Goal: Task Accomplishment & Management: Manage account settings

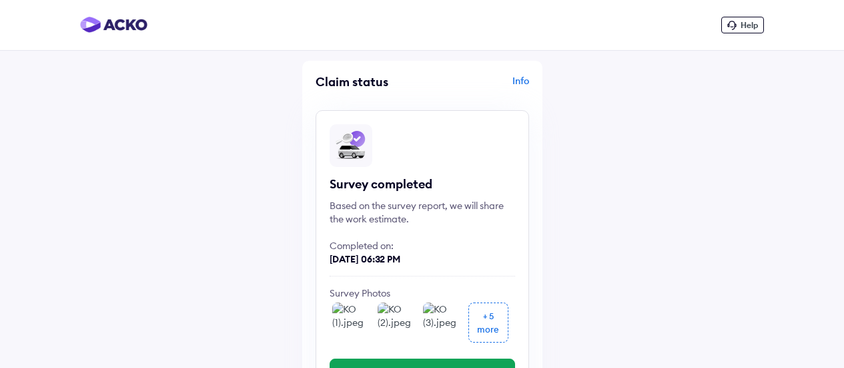
scroll to position [67, 0]
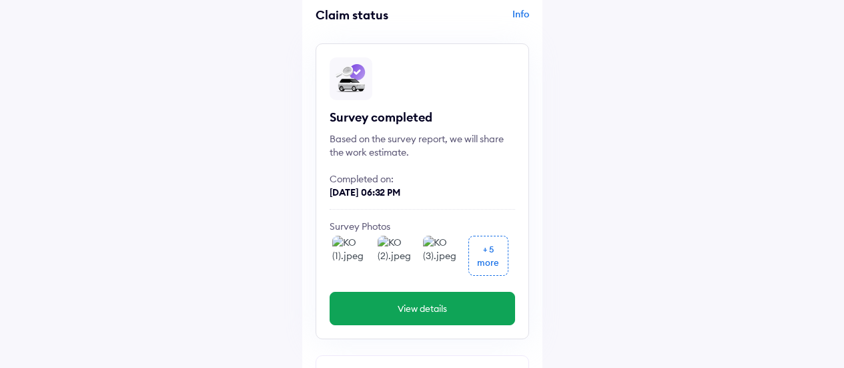
click at [347, 248] on img at bounding box center [352, 256] width 40 height 40
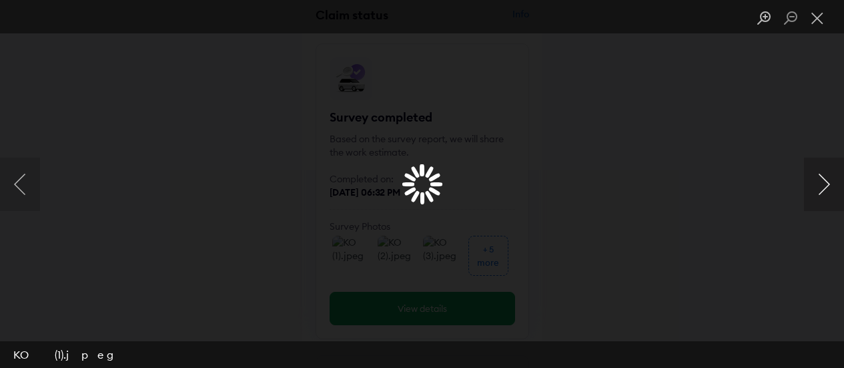
click at [822, 189] on button "Next image" at bounding box center [824, 184] width 40 height 53
click at [830, 189] on button "Next image" at bounding box center [824, 184] width 40 height 53
click at [821, 191] on button "Next image" at bounding box center [824, 184] width 40 height 53
click at [820, 191] on button "Next image" at bounding box center [824, 184] width 40 height 53
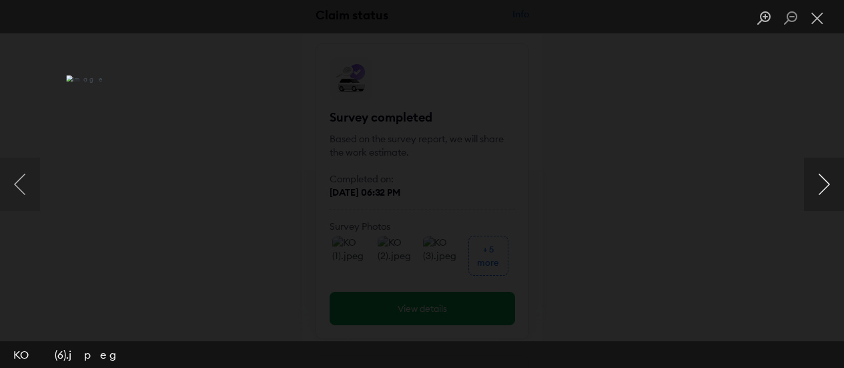
click at [820, 191] on button "Next image" at bounding box center [824, 184] width 40 height 53
click at [819, 191] on button "Next image" at bounding box center [824, 184] width 40 height 53
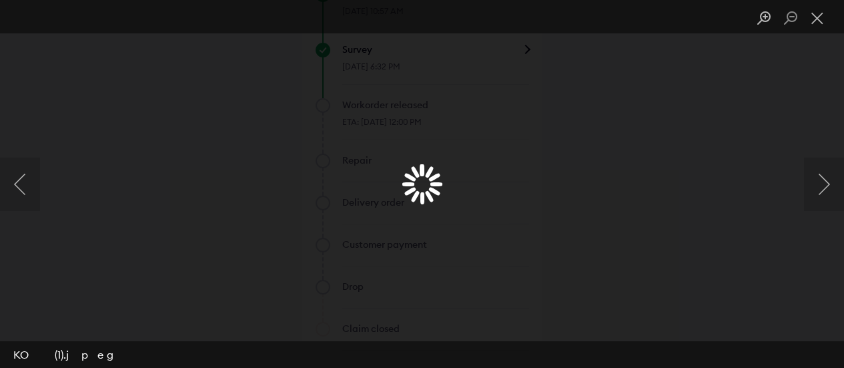
scroll to position [1065, 0]
click at [812, 21] on button "Close lightbox" at bounding box center [817, 18] width 27 height 23
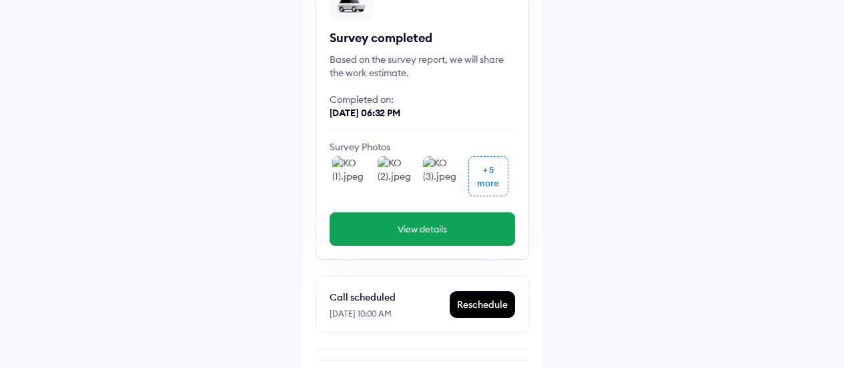
scroll to position [131, 0]
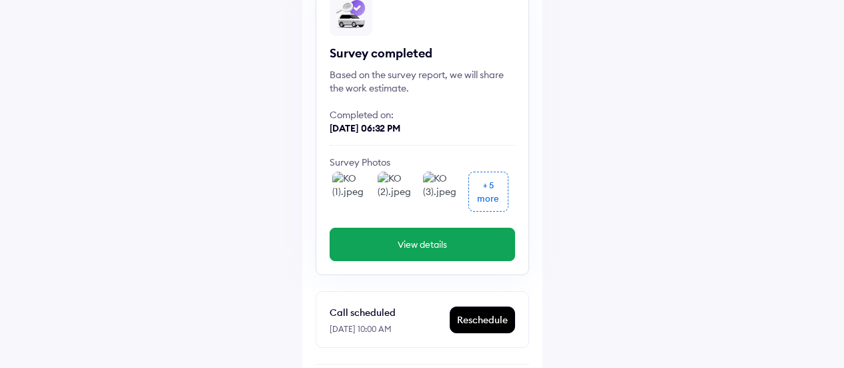
click at [431, 236] on button "View details" at bounding box center [423, 244] width 186 height 33
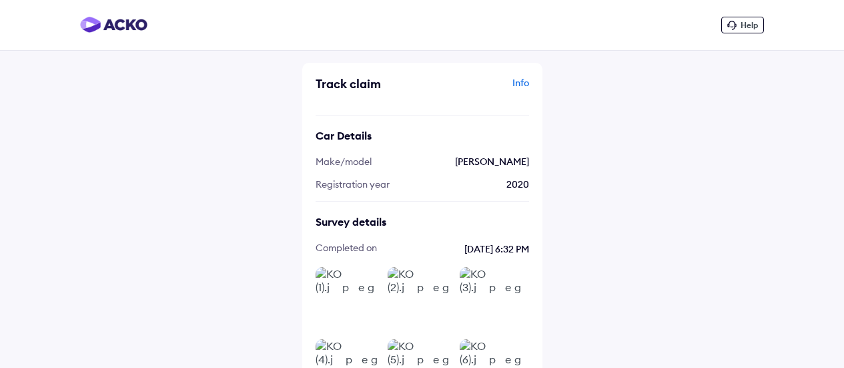
click at [395, 288] on img at bounding box center [421, 300] width 67 height 67
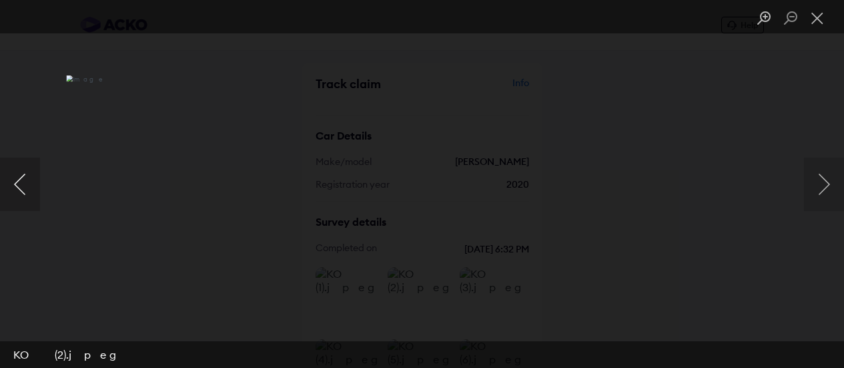
click at [25, 182] on button "Previous image" at bounding box center [20, 184] width 40 height 53
click at [822, 180] on button "Next image" at bounding box center [824, 184] width 40 height 53
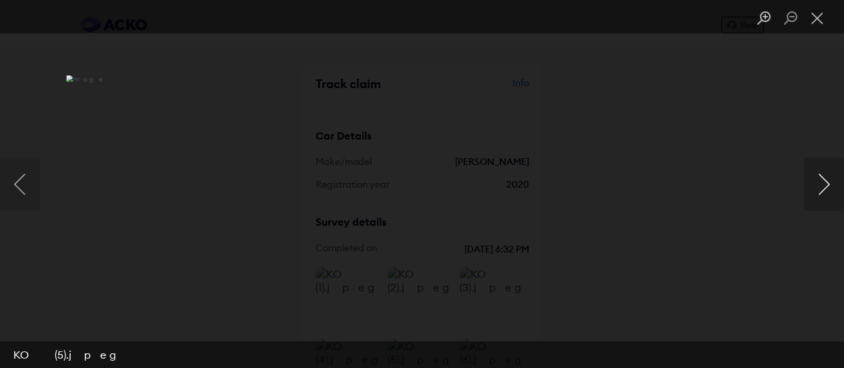
click at [822, 180] on button "Next image" at bounding box center [824, 184] width 40 height 53
click at [821, 180] on button "Next image" at bounding box center [824, 184] width 40 height 53
click at [821, 181] on button "Next image" at bounding box center [824, 184] width 40 height 53
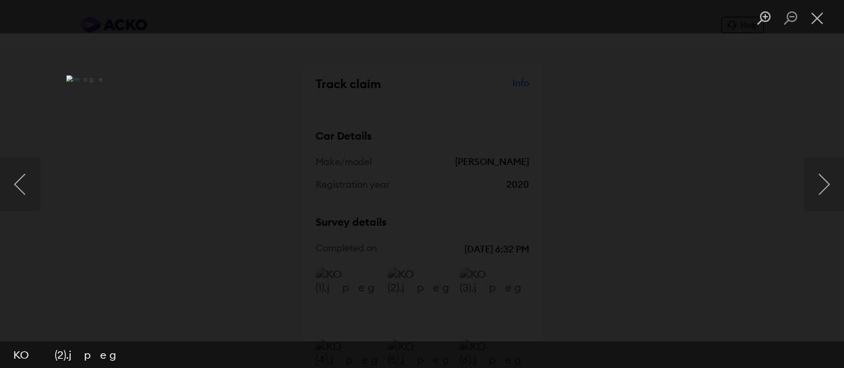
drag, startPoint x: 818, startPoint y: 23, endPoint x: 800, endPoint y: 39, distance: 24.6
click at [818, 23] on button "Close lightbox" at bounding box center [817, 18] width 27 height 23
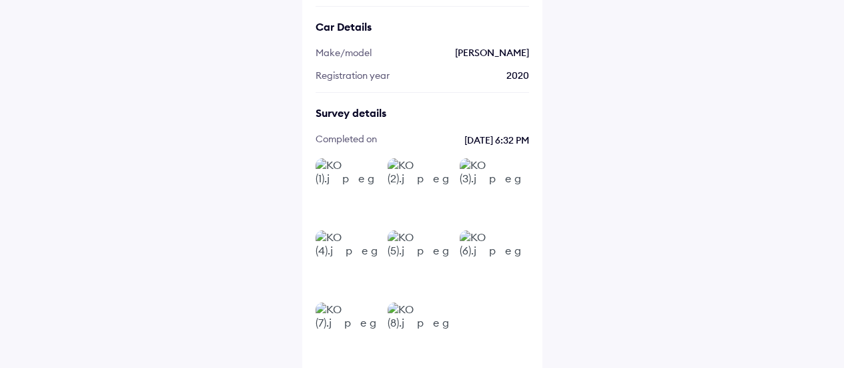
scroll to position [123, 0]
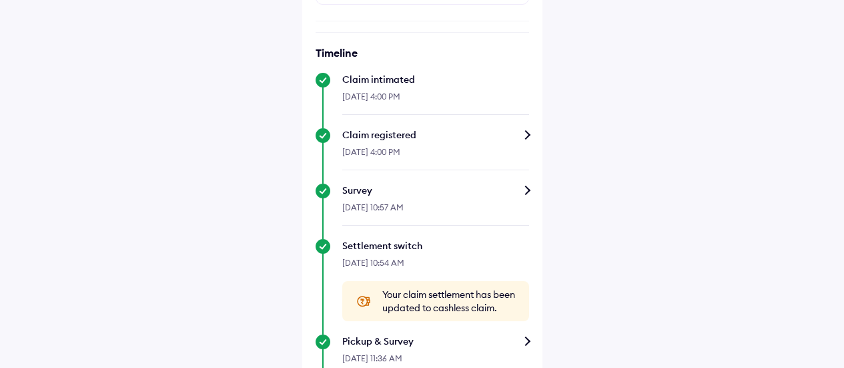
scroll to position [465, 0]
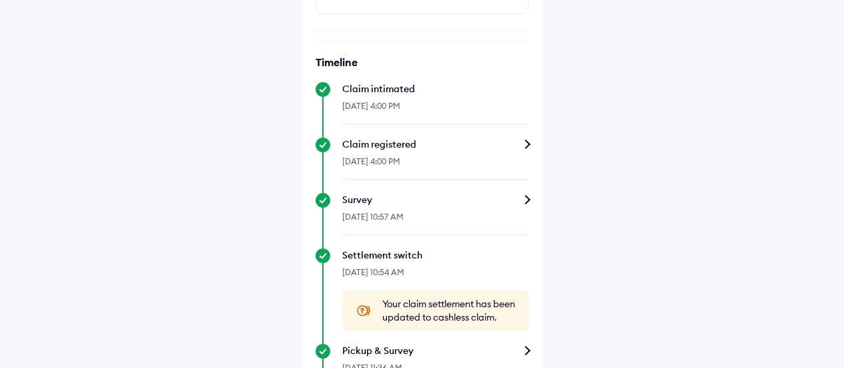
click at [605, 227] on div "Help Claim status Info Survey completed Based on the survey report, we will sha…" at bounding box center [422, 245] width 844 height 1420
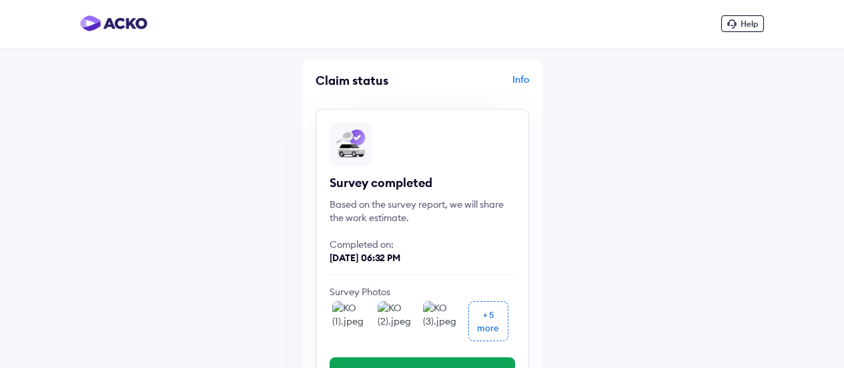
scroll to position [0, 0]
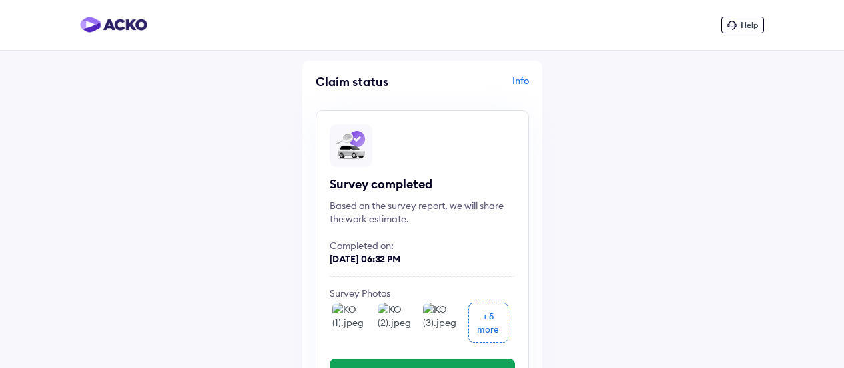
click at [527, 81] on div "Info" at bounding box center [477, 86] width 103 height 25
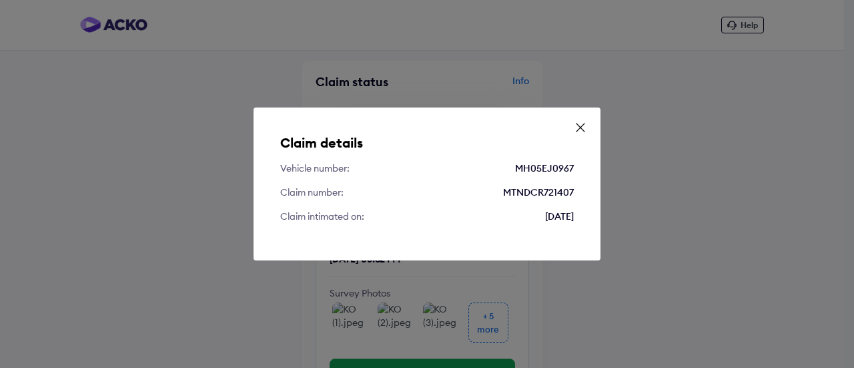
click at [582, 125] on icon at bounding box center [580, 127] width 13 height 13
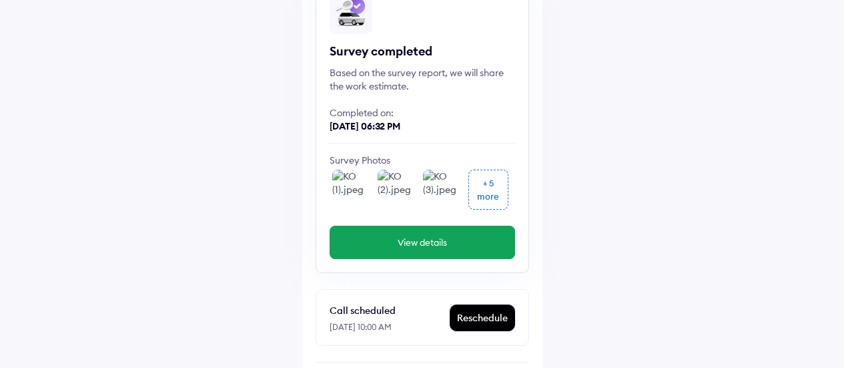
scroll to position [134, 0]
click at [411, 254] on button "View details" at bounding box center [423, 241] width 186 height 33
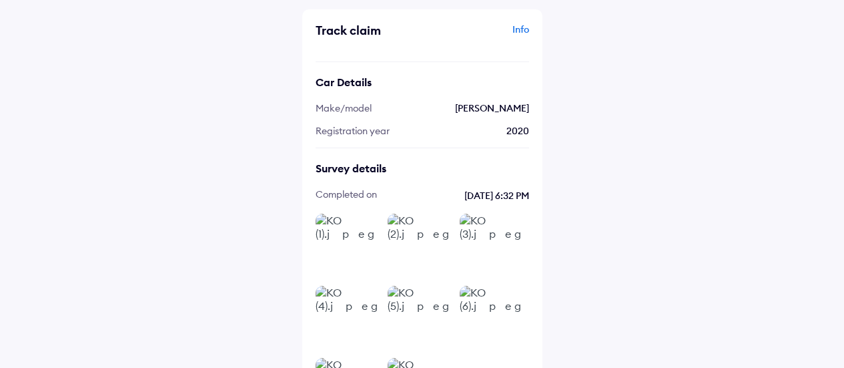
scroll to position [123, 0]
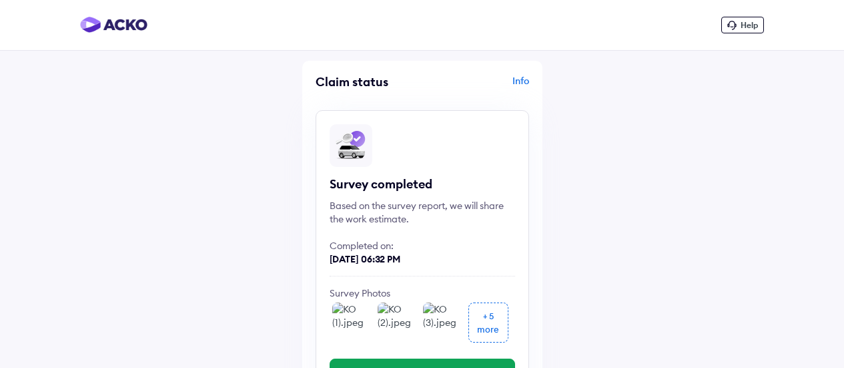
click at [749, 29] on span "Help" at bounding box center [749, 25] width 17 height 10
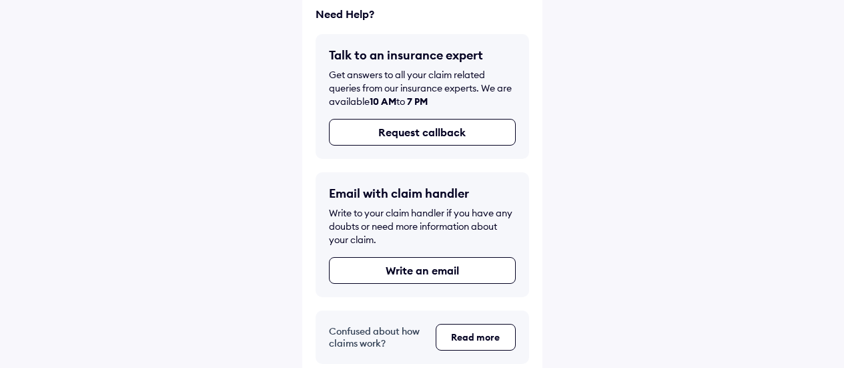
scroll to position [78, 0]
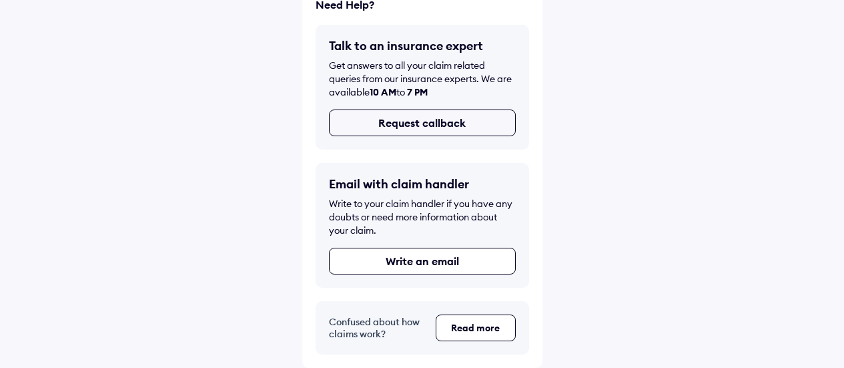
click at [427, 134] on button "Request callback" at bounding box center [422, 122] width 187 height 27
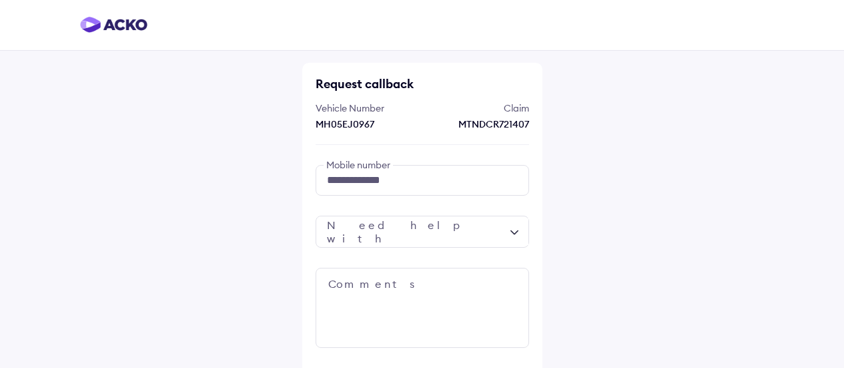
click at [585, 193] on div "**********" at bounding box center [422, 348] width 844 height 696
click at [435, 183] on input "**********" at bounding box center [423, 180] width 214 height 31
type input "*"
type input "**********"
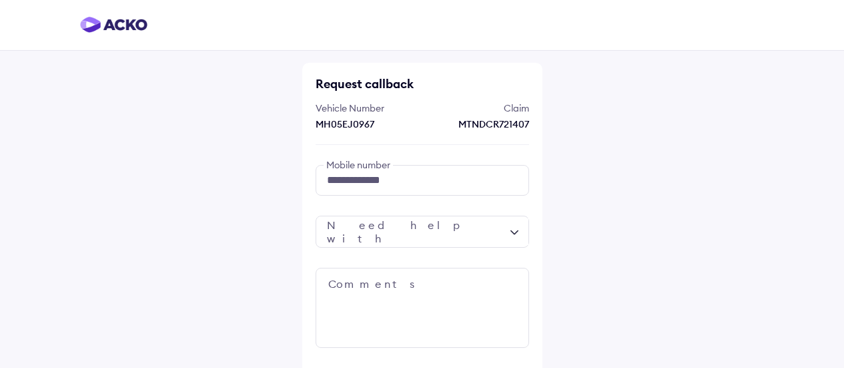
click at [431, 241] on div at bounding box center [423, 232] width 214 height 32
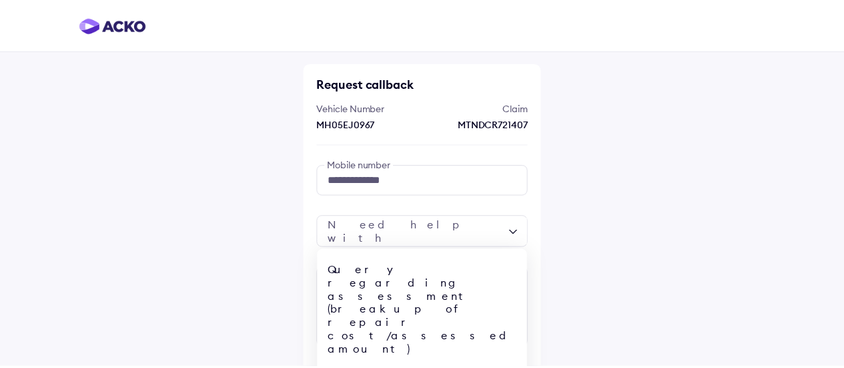
scroll to position [52, 0]
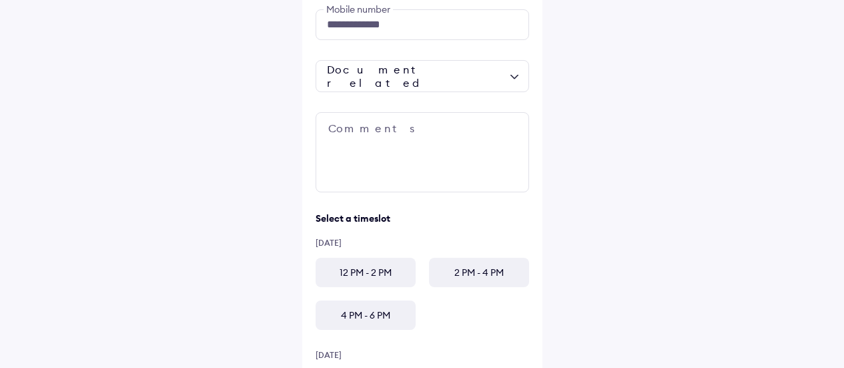
scroll to position [200, 0]
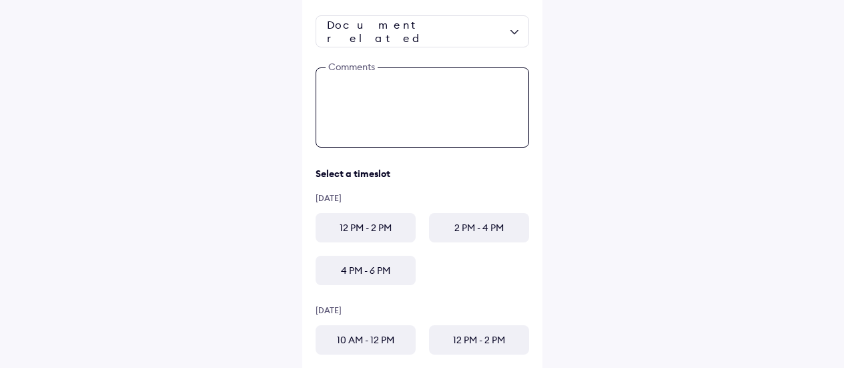
click at [359, 85] on textarea at bounding box center [423, 107] width 214 height 80
type textarea "**********"
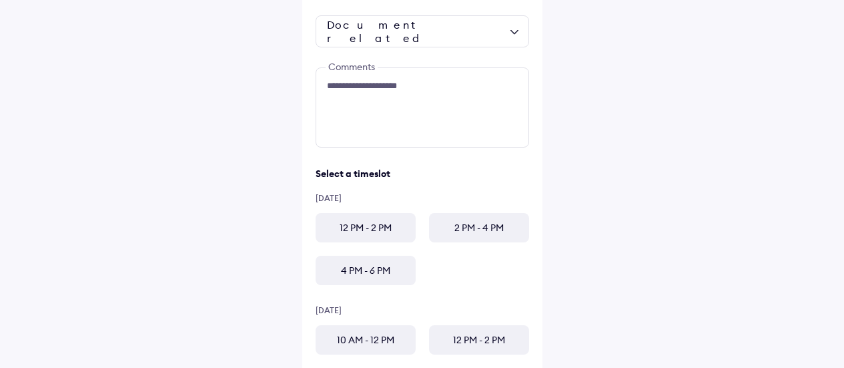
click at [472, 234] on div "2 PM - 4 PM" at bounding box center [479, 227] width 100 height 29
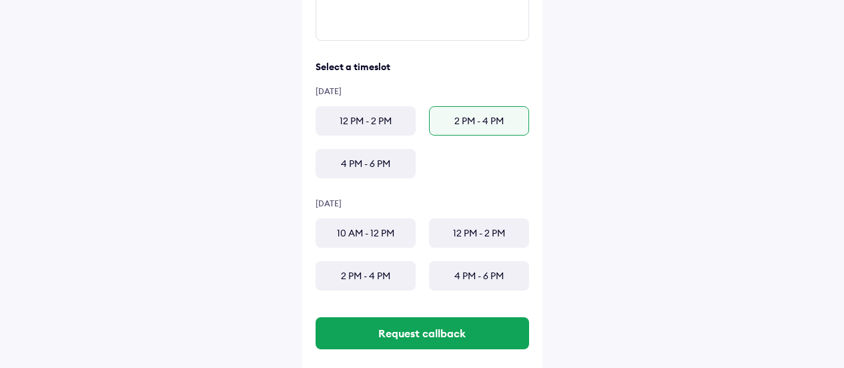
scroll to position [328, 0]
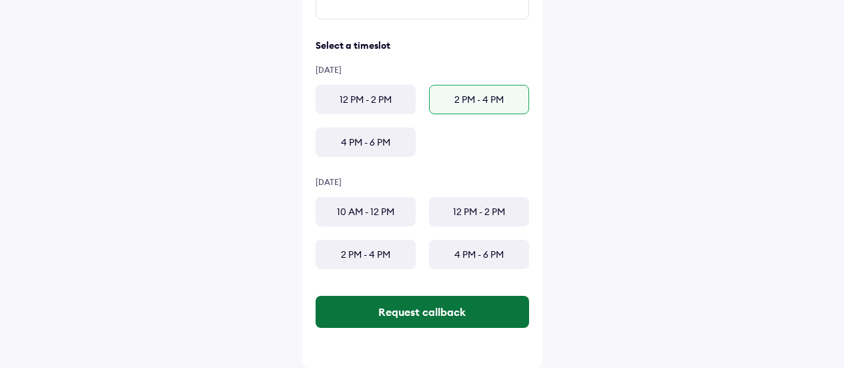
click at [436, 319] on button "Request callback" at bounding box center [423, 312] width 214 height 32
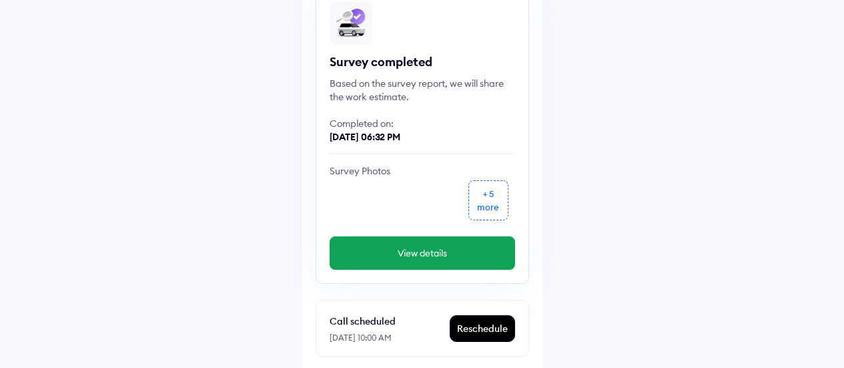
scroll to position [134, 0]
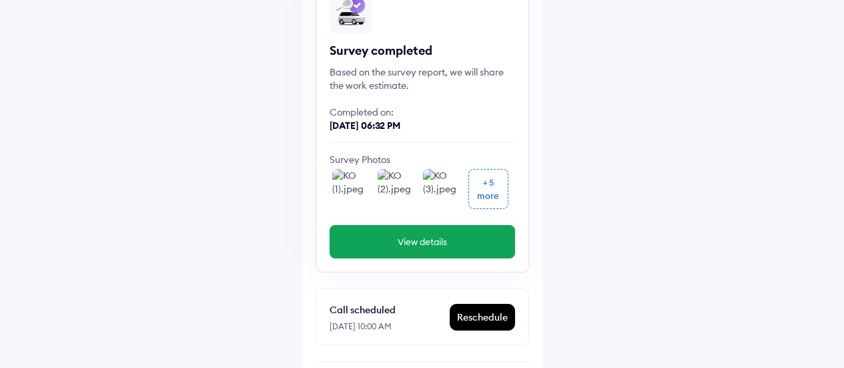
click at [487, 318] on div "Reschedule" at bounding box center [483, 316] width 64 height 25
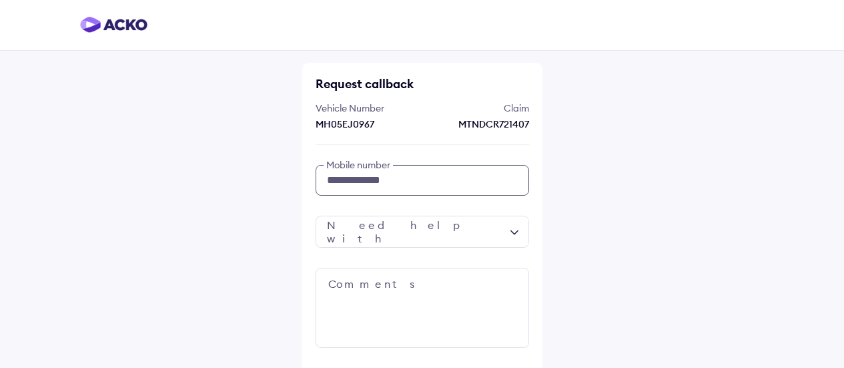
click at [438, 173] on input "**********" at bounding box center [423, 180] width 214 height 31
type input "**********"
click at [421, 232] on div at bounding box center [423, 232] width 214 height 32
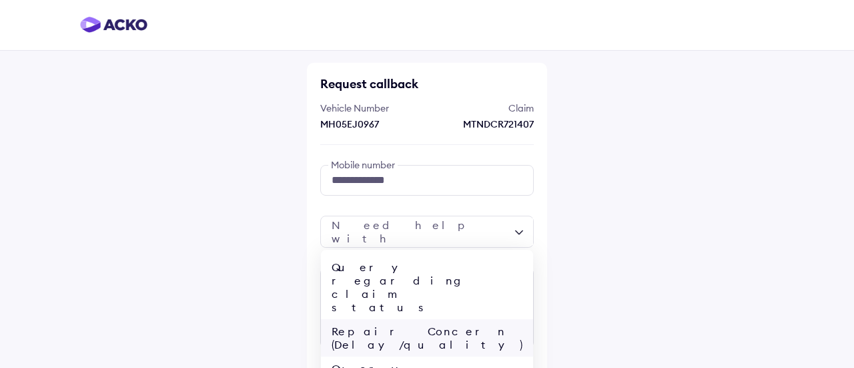
click at [405, 319] on div "Repair Concern (Delay/quality)" at bounding box center [427, 337] width 212 height 37
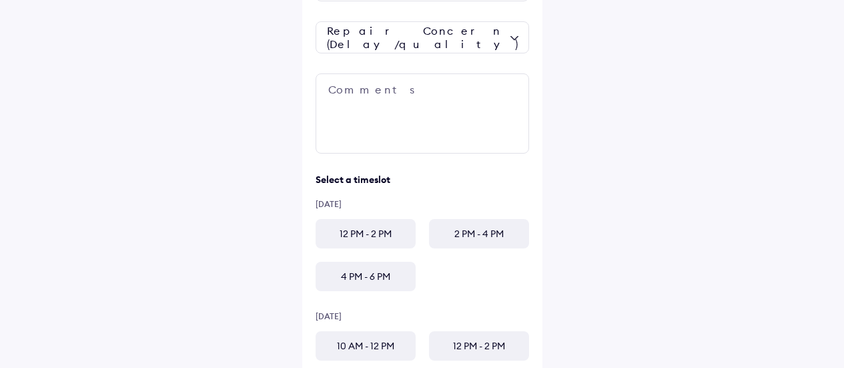
scroll to position [200, 0]
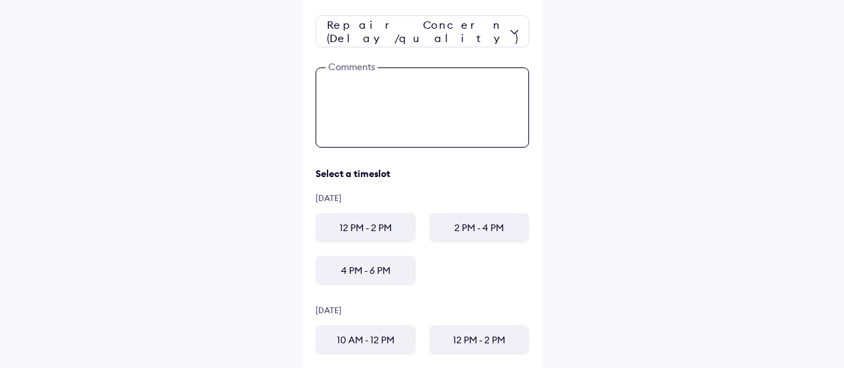
click at [388, 75] on textarea at bounding box center [423, 107] width 214 height 80
type textarea "**********"
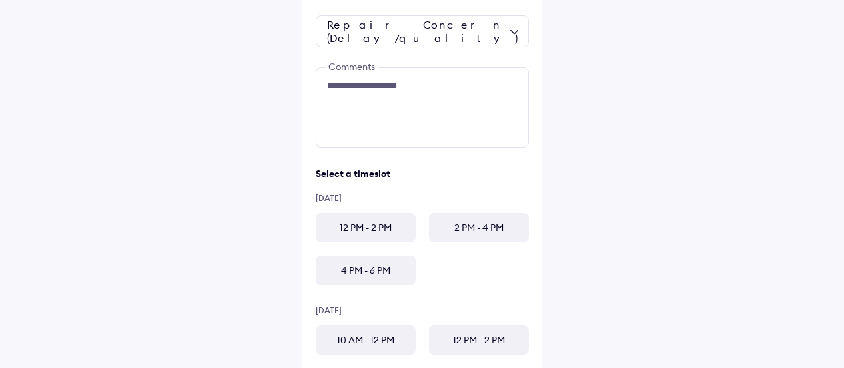
click at [459, 231] on div "2 PM - 4 PM" at bounding box center [479, 227] width 100 height 29
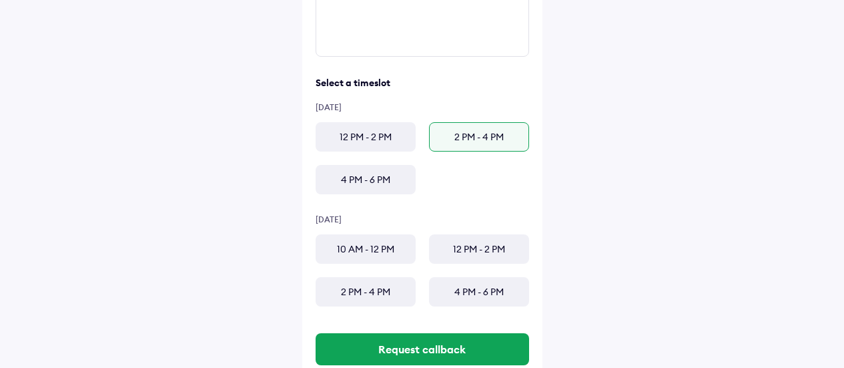
scroll to position [328, 0]
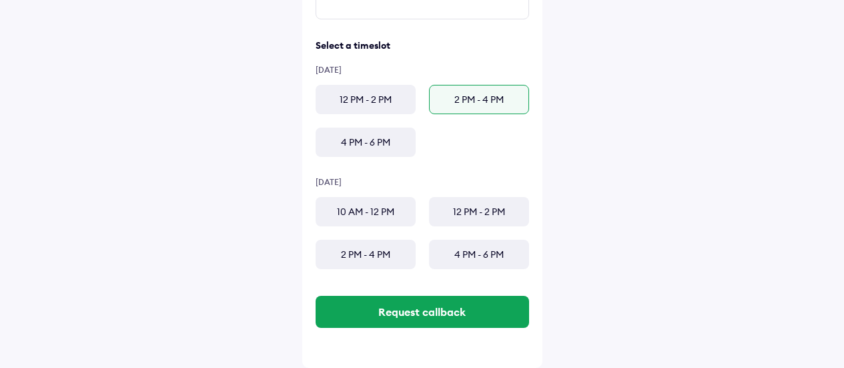
click at [372, 103] on div "12 PM - 2 PM" at bounding box center [366, 99] width 100 height 29
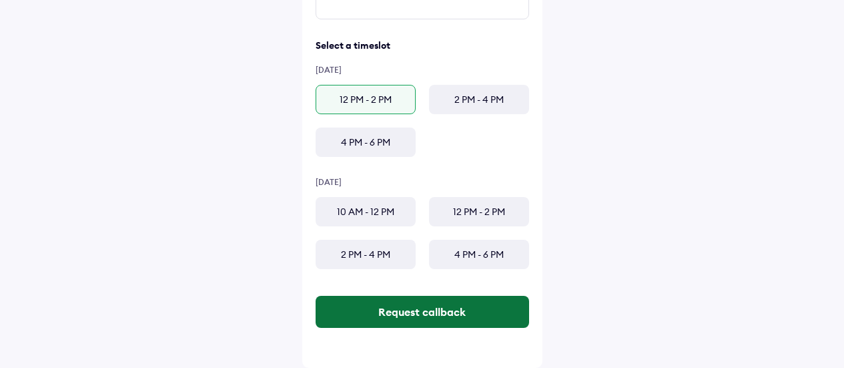
click at [463, 312] on button "Request callback" at bounding box center [423, 312] width 214 height 32
